Goal: Task Accomplishment & Management: Manage account settings

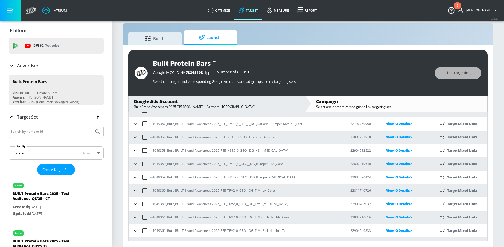
scroll to position [172, 0]
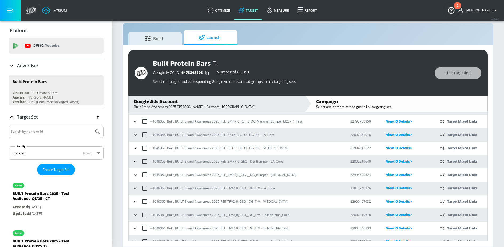
click at [137, 135] on icon "button" at bounding box center [135, 134] width 5 height 5
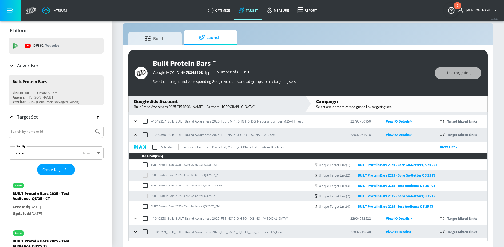
click at [155, 148] on input "checkbox" at bounding box center [154, 147] width 11 height 11
checkbox input "true"
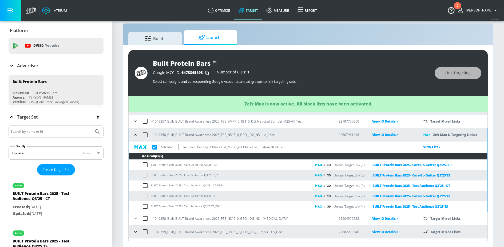
click at [135, 136] on icon "button" at bounding box center [135, 134] width 5 height 5
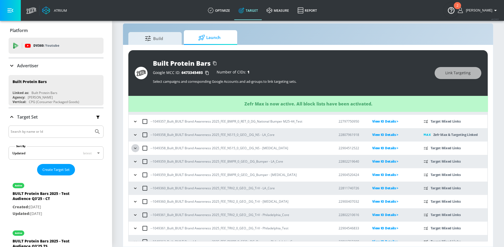
click at [136, 148] on icon "button" at bounding box center [135, 148] width 5 height 5
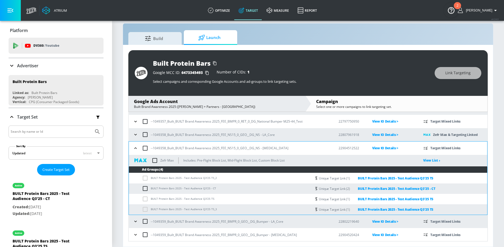
click at [155, 160] on input "checkbox" at bounding box center [154, 160] width 11 height 11
checkbox input "true"
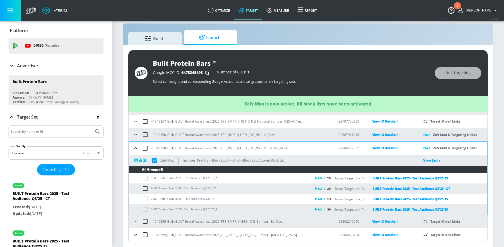
click at [135, 149] on icon "button" at bounding box center [135, 148] width 5 height 5
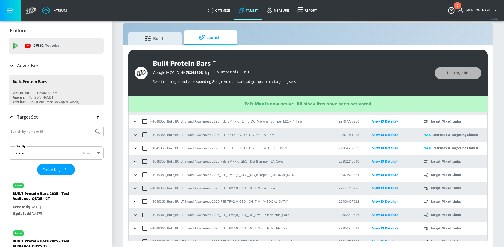
click at [136, 163] on icon "button" at bounding box center [135, 161] width 5 height 5
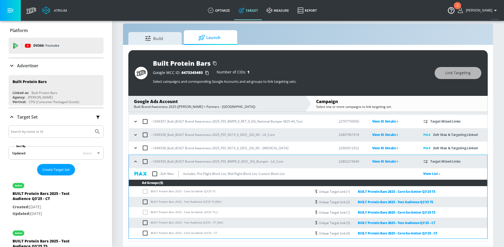
click at [157, 175] on input "checkbox" at bounding box center [154, 173] width 11 height 11
checkbox input "true"
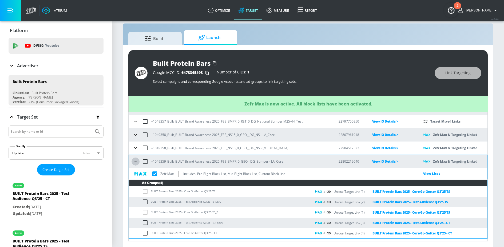
click at [136, 162] on icon "button" at bounding box center [135, 161] width 5 height 5
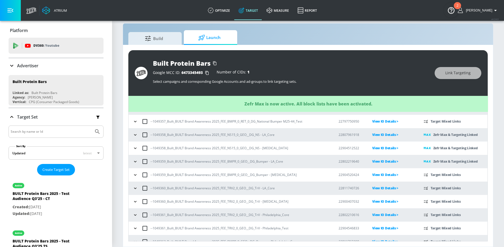
click at [136, 175] on icon "button" at bounding box center [135, 174] width 5 height 5
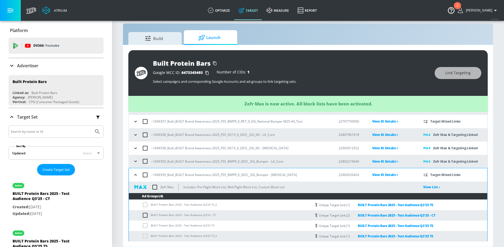
click at [154, 187] on input "checkbox" at bounding box center [154, 187] width 11 height 11
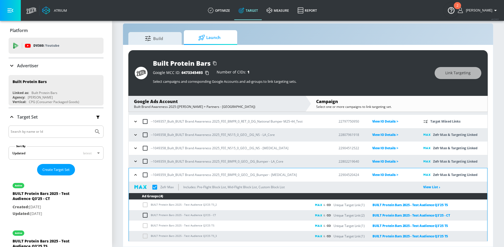
checkbox input "true"
click at [135, 175] on icon "button" at bounding box center [135, 174] width 5 height 5
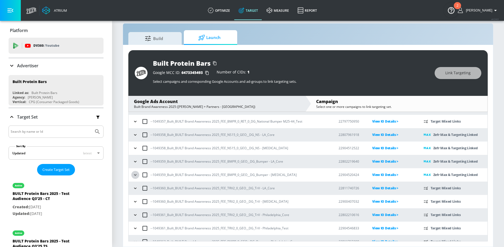
click at [132, 176] on button "button" at bounding box center [135, 175] width 8 height 8
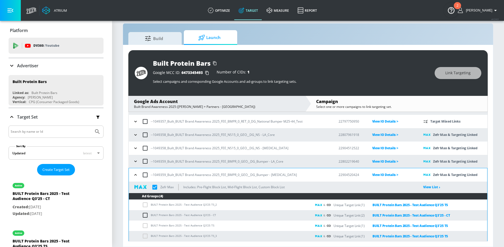
click at [137, 174] on icon "button" at bounding box center [135, 174] width 5 height 5
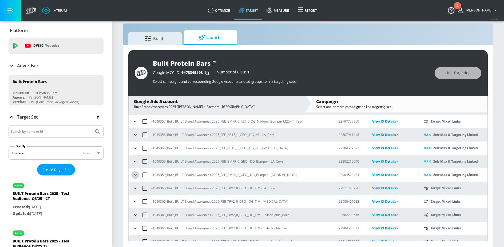
click at [137, 175] on icon "button" at bounding box center [135, 174] width 5 height 5
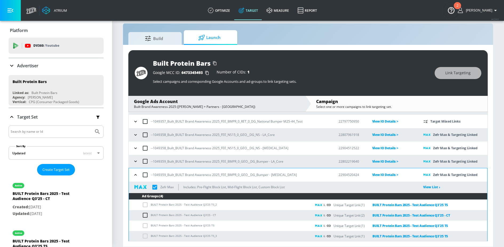
click at [155, 188] on input "checkbox" at bounding box center [154, 187] width 11 height 11
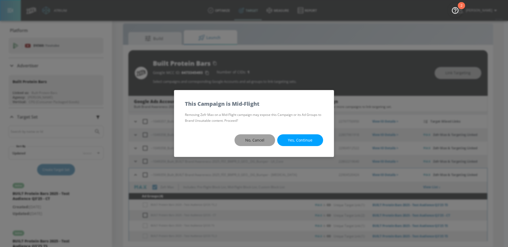
click at [266, 135] on button "No, Cancel" at bounding box center [255, 140] width 41 height 12
checkbox input "true"
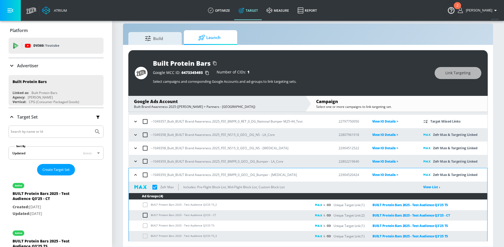
click at [137, 175] on icon "button" at bounding box center [135, 174] width 5 height 5
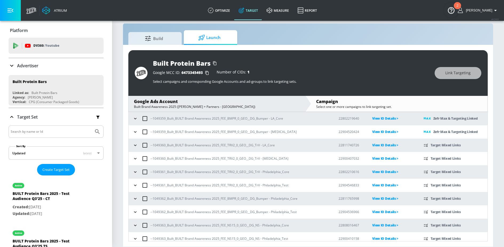
scroll to position [217, 0]
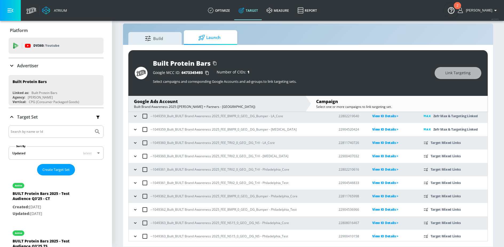
click at [138, 143] on button "button" at bounding box center [135, 143] width 8 height 8
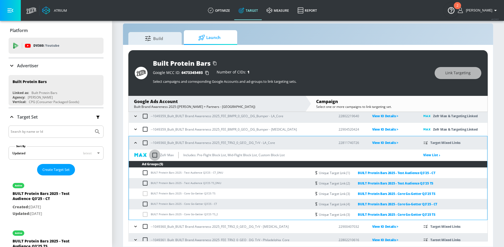
click at [155, 156] on input "checkbox" at bounding box center [154, 155] width 11 height 11
checkbox input "true"
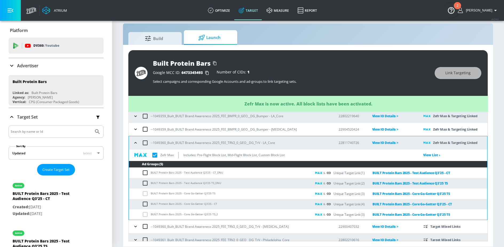
click at [137, 144] on icon "button" at bounding box center [135, 142] width 5 height 5
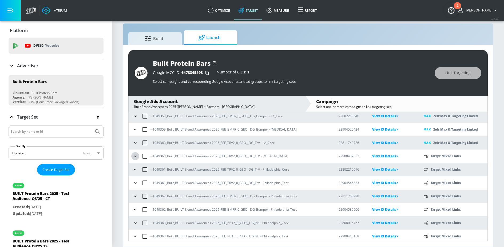
click at [135, 156] on icon "button" at bounding box center [135, 155] width 2 height 1
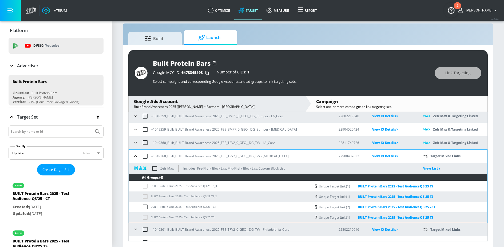
click at [156, 170] on input "checkbox" at bounding box center [154, 168] width 11 height 11
checkbox input "true"
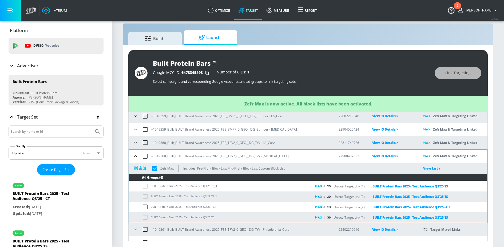
click at [136, 157] on icon "button" at bounding box center [135, 156] width 5 height 5
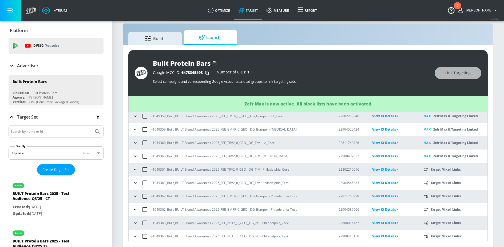
scroll to position [219, 0]
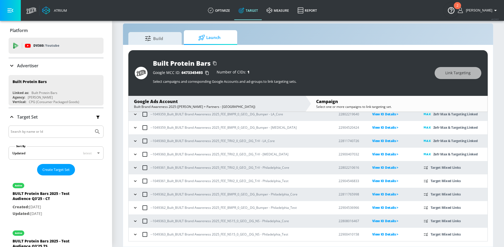
click at [136, 167] on icon "button" at bounding box center [135, 167] width 2 height 1
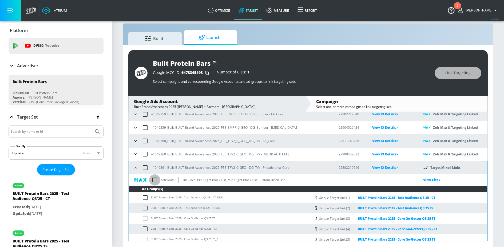
click at [155, 179] on input "checkbox" at bounding box center [154, 179] width 11 height 11
checkbox input "true"
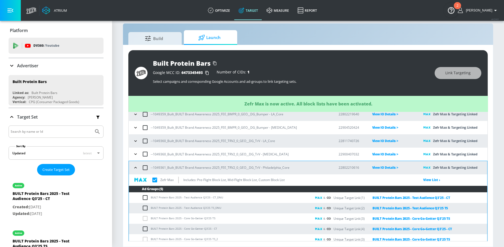
click at [136, 169] on icon "button" at bounding box center [135, 167] width 5 height 5
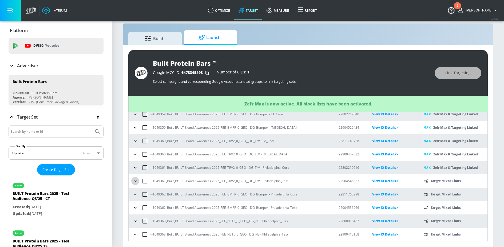
click at [137, 182] on icon "button" at bounding box center [135, 180] width 5 height 5
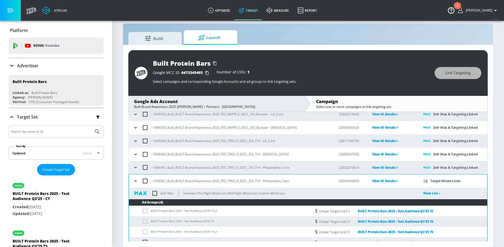
click at [154, 193] on input "checkbox" at bounding box center [154, 193] width 11 height 11
checkbox input "true"
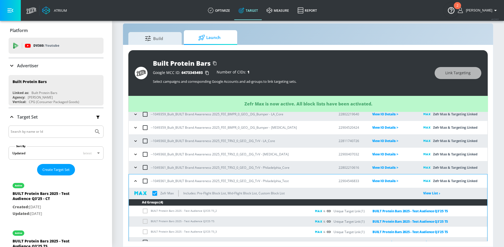
click at [136, 181] on icon "button" at bounding box center [135, 180] width 5 height 5
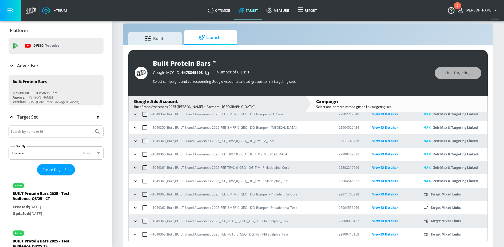
click at [137, 195] on icon "button" at bounding box center [135, 194] width 5 height 5
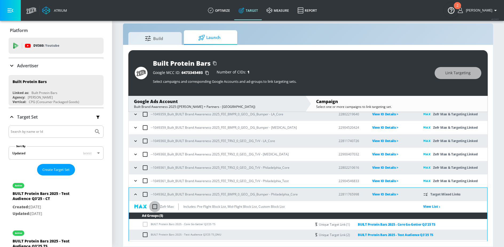
click at [154, 207] on input "checkbox" at bounding box center [154, 206] width 11 height 11
checkbox input "true"
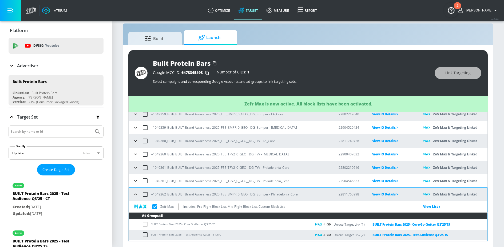
click at [135, 194] on icon "button" at bounding box center [135, 194] width 5 height 5
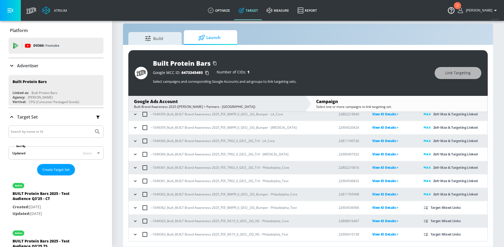
click at [135, 208] on icon "button" at bounding box center [135, 207] width 2 height 1
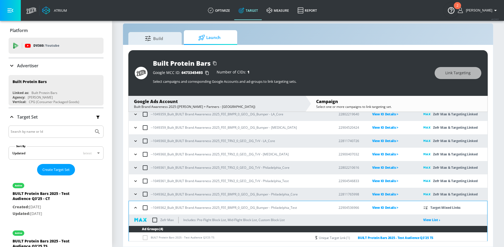
click at [155, 219] on input "checkbox" at bounding box center [154, 219] width 11 height 11
checkbox input "true"
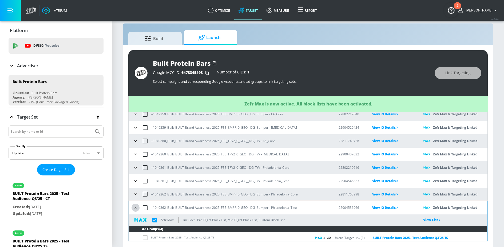
click at [135, 208] on icon "button" at bounding box center [135, 207] width 5 height 5
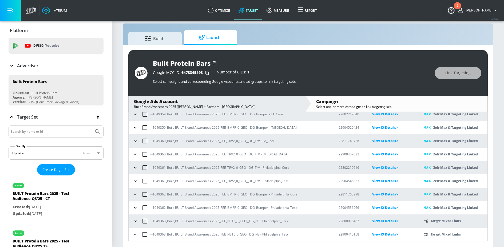
click at [136, 220] on icon "button" at bounding box center [135, 220] width 5 height 5
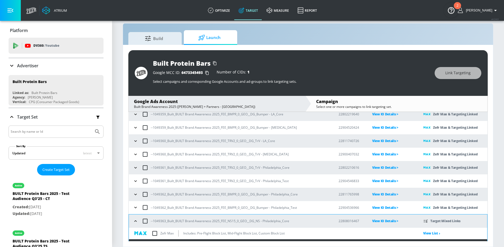
click at [156, 234] on input "checkbox" at bounding box center [154, 233] width 11 height 11
checkbox input "true"
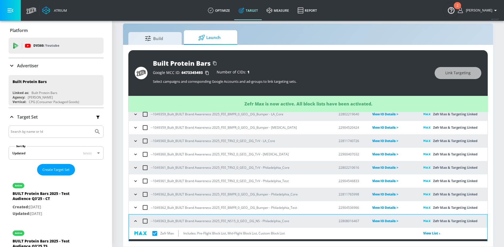
click at [136, 221] on icon "button" at bounding box center [135, 220] width 2 height 1
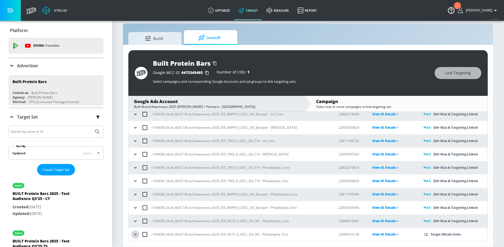
click at [135, 234] on icon "button" at bounding box center [135, 234] width 2 height 1
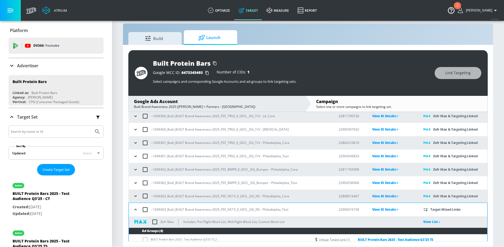
scroll to position [250, 0]
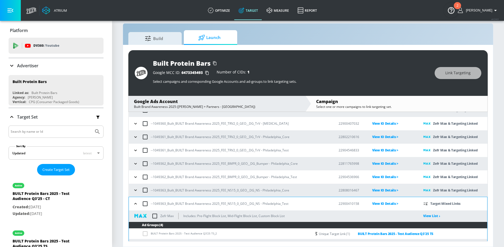
click at [156, 216] on input "checkbox" at bounding box center [154, 215] width 11 height 11
checkbox input "true"
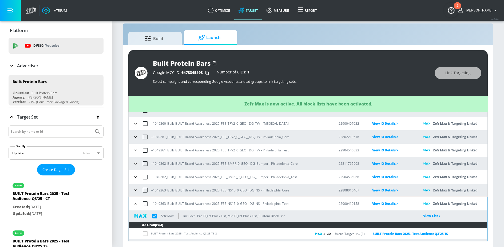
click at [135, 205] on icon "button" at bounding box center [135, 203] width 5 height 5
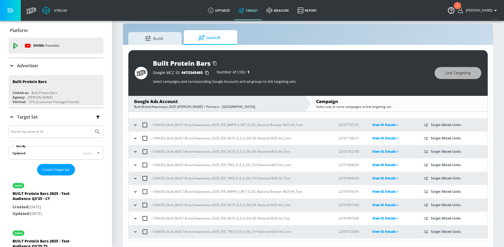
scroll to position [0, 0]
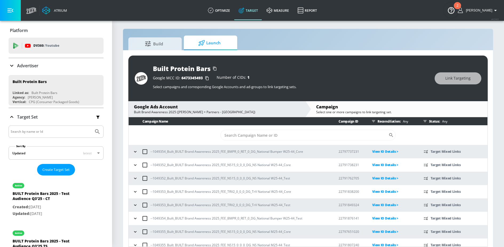
scroll to position [2, 0]
